Goal: Find specific page/section: Find specific page/section

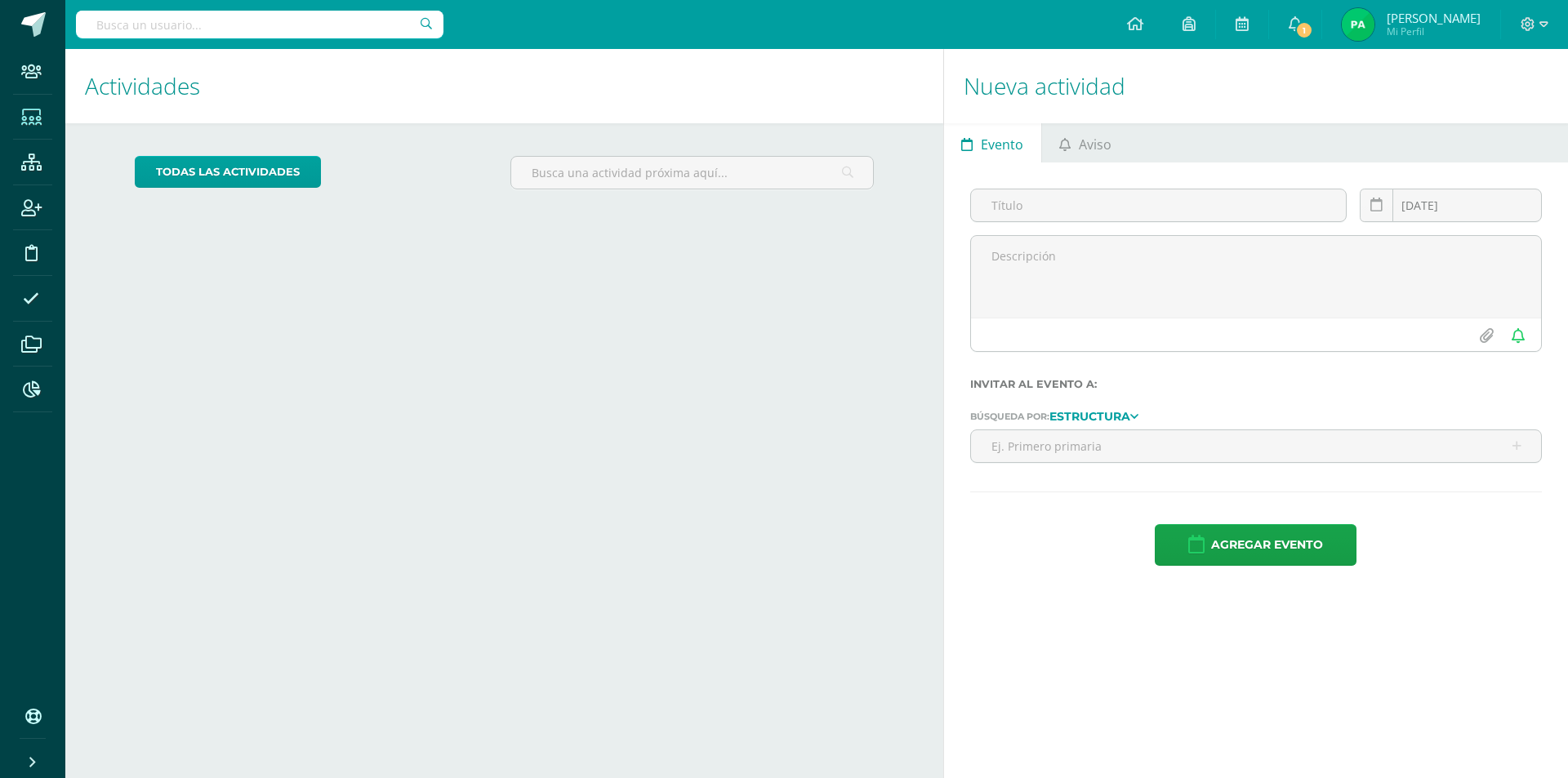
click at [30, 114] on icon at bounding box center [32, 118] width 20 height 17
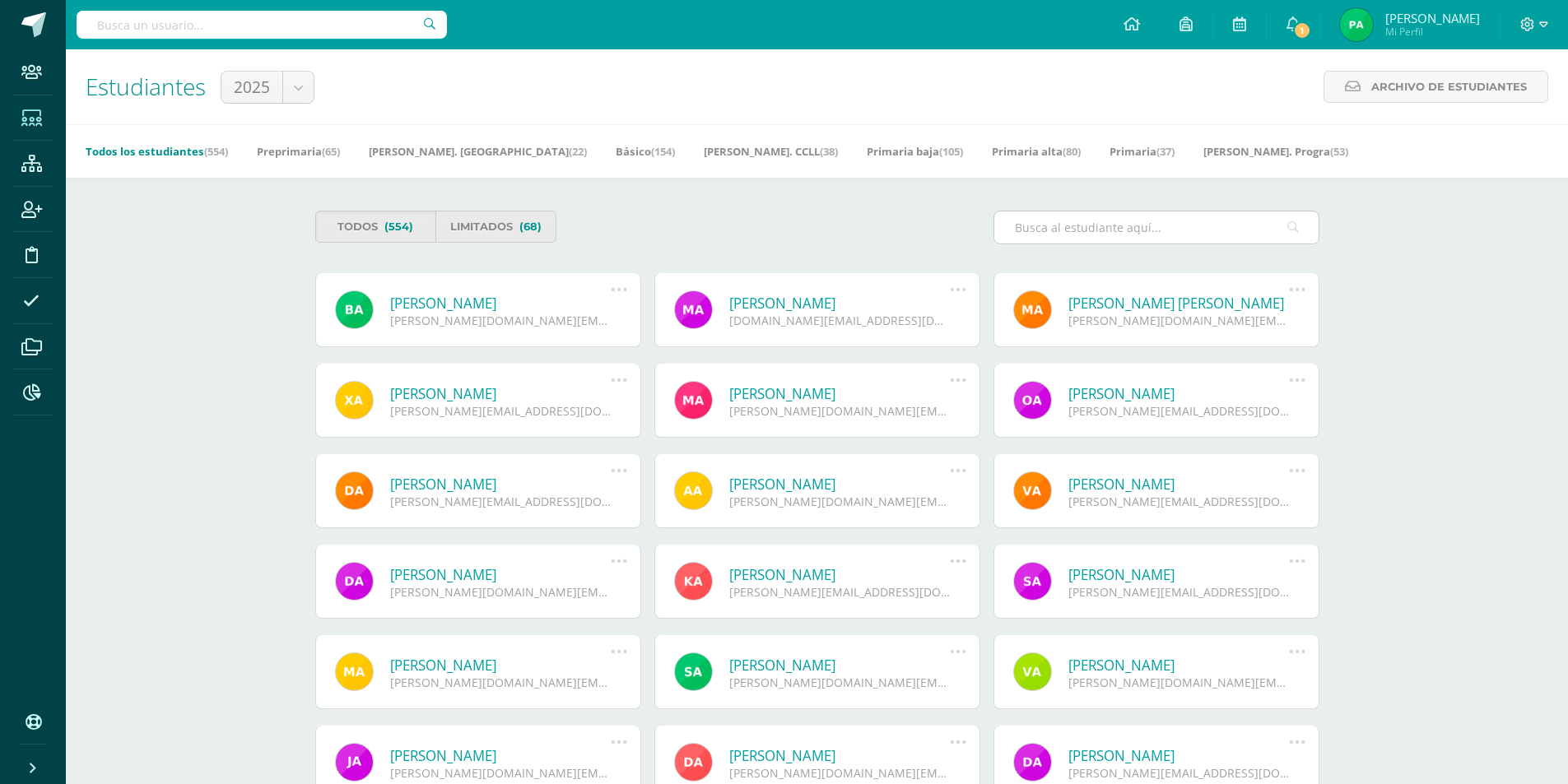
click at [1132, 237] on input "text" at bounding box center [1157, 227] width 325 height 32
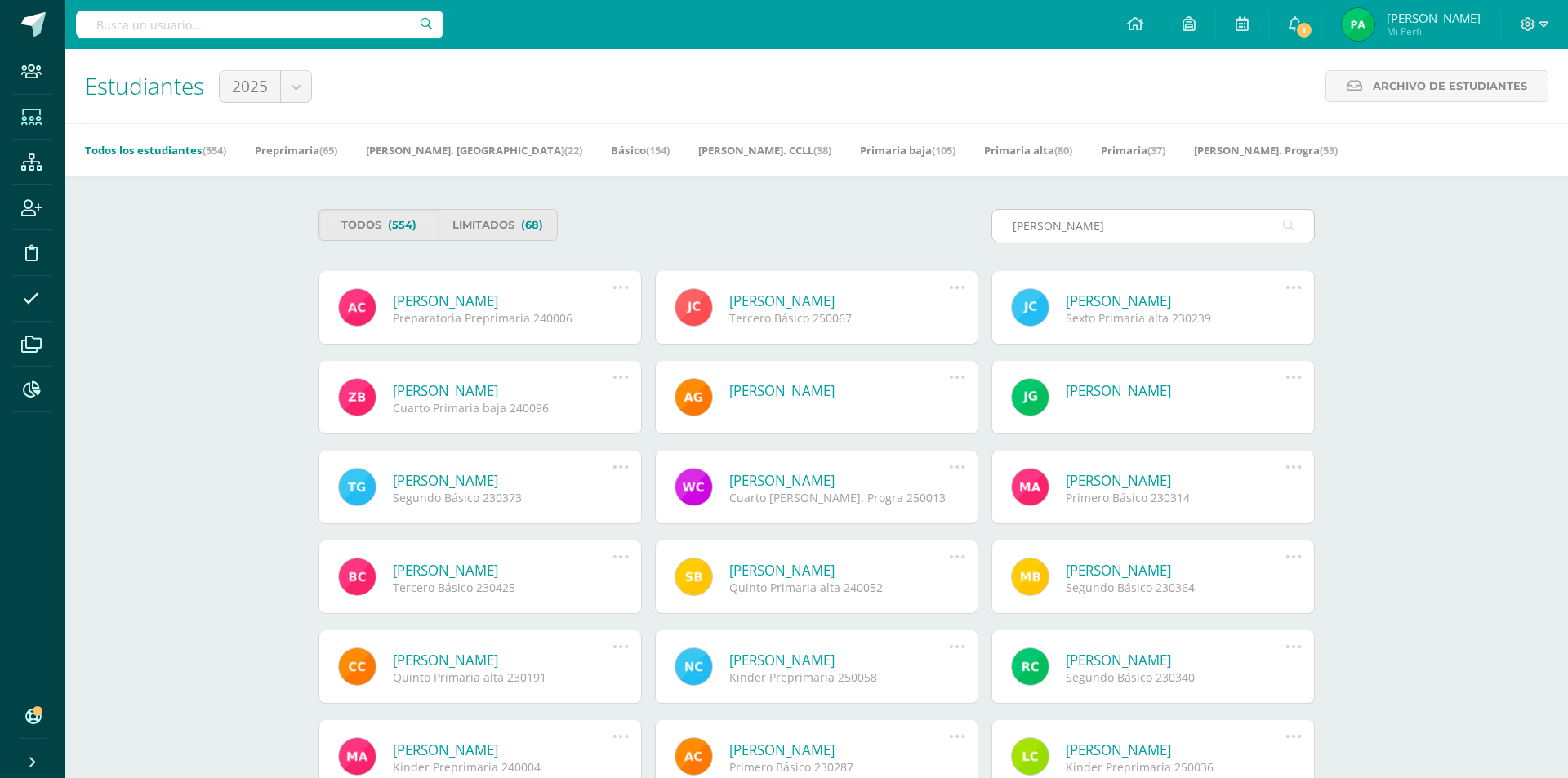
type input "[PERSON_NAME]"
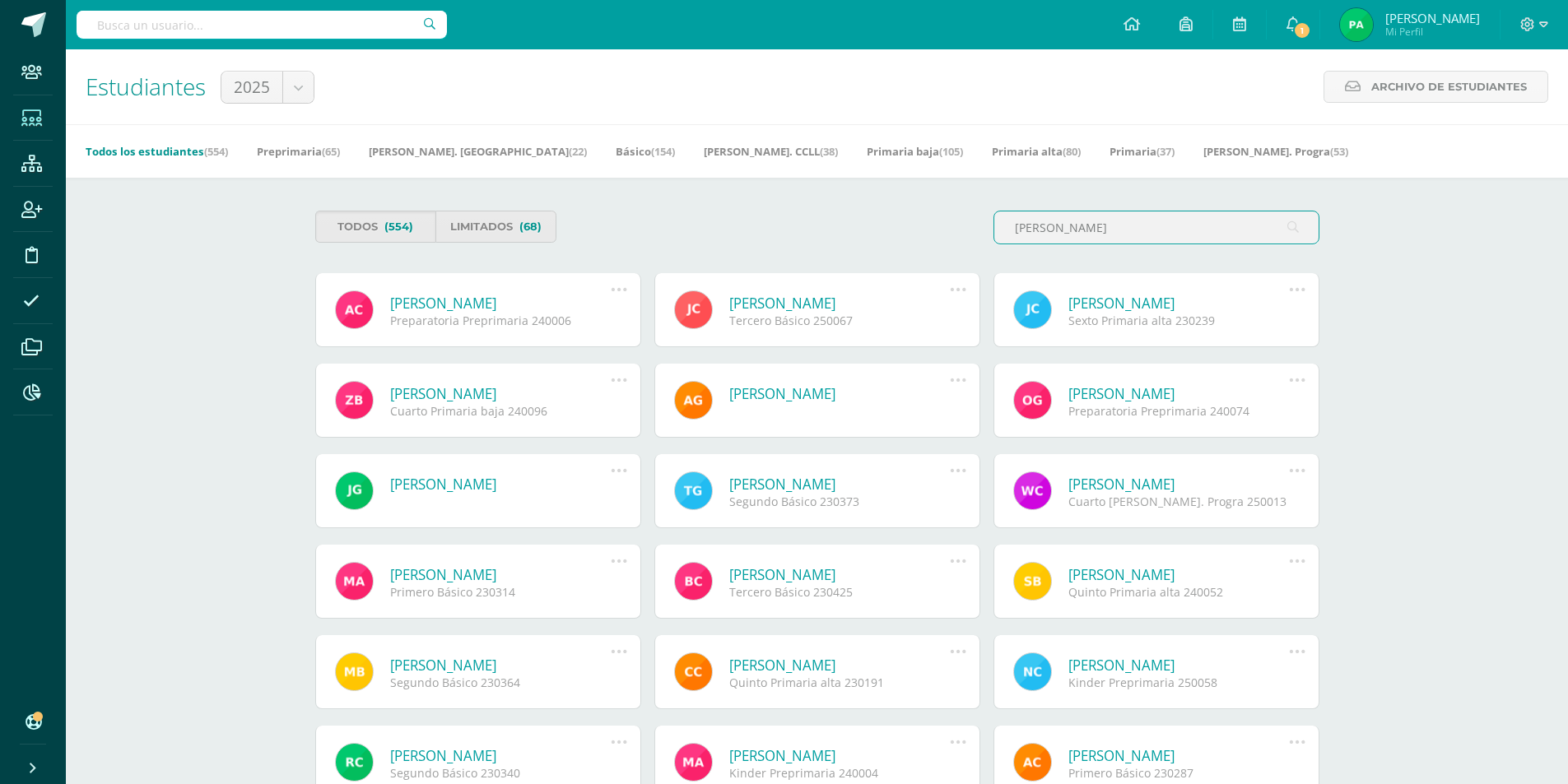
click at [815, 28] on div "Configuración Cerrar sesión [PERSON_NAME] Mi Perfil 1 1 Avisos 49 avisos sin le…" at bounding box center [816, 24] width 1502 height 50
drag, startPoint x: 814, startPoint y: 67, endPoint x: 788, endPoint y: 38, distance: 38.9
click at [813, 64] on div "Estudiantes 2025 2025 Archivo de Estudiantes Archivo de Estudiantes Acá podrás …" at bounding box center [816, 87] width 1502 height 75
click at [877, 33] on div "Configuración Cerrar sesión [PERSON_NAME] Mi Perfil 1 1 Avisos 49 avisos sin le…" at bounding box center [816, 24] width 1502 height 50
